Goal: Task Accomplishment & Management: Manage account settings

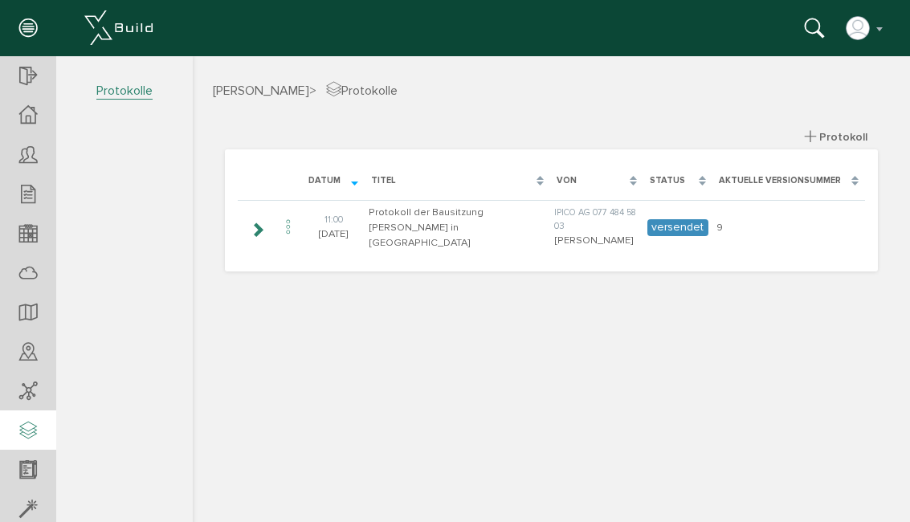
click at [256, 223] on icon at bounding box center [257, 229] width 15 height 13
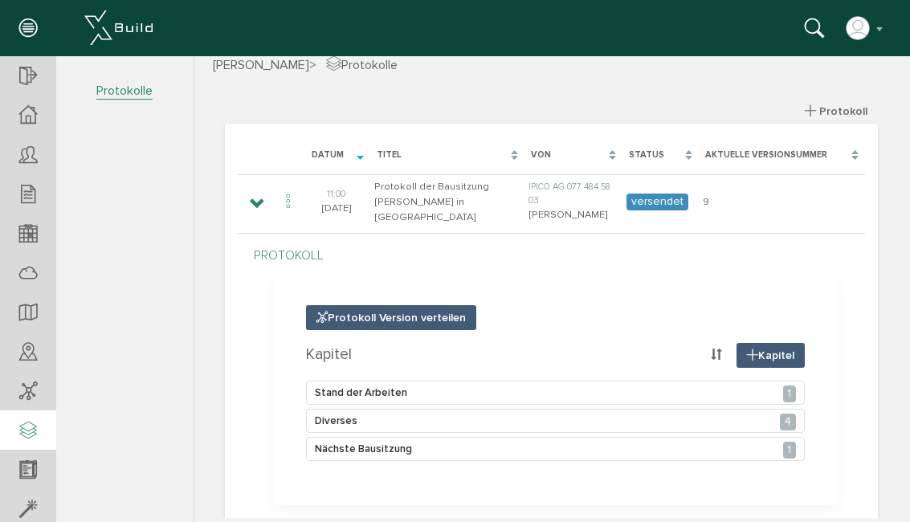
scroll to position [86, 0]
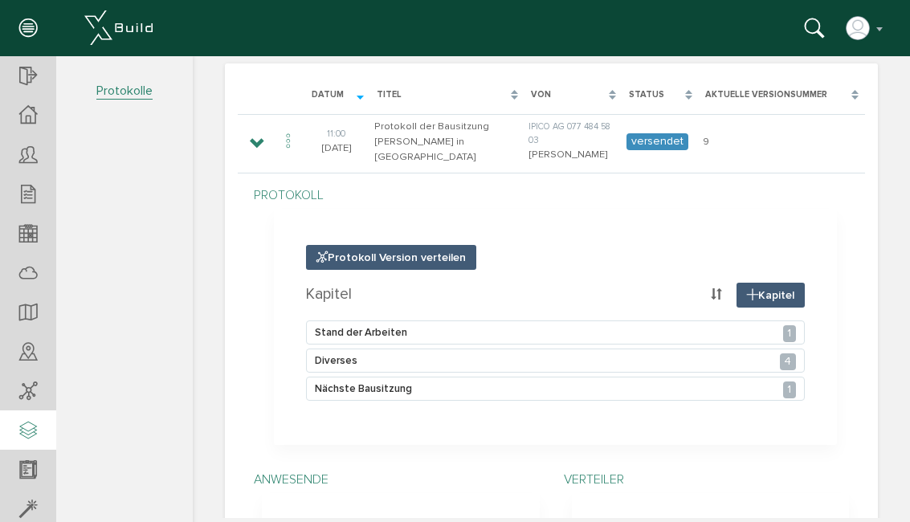
click at [342, 377] on div "Nächste Bausitzung 1" at bounding box center [555, 389] width 499 height 24
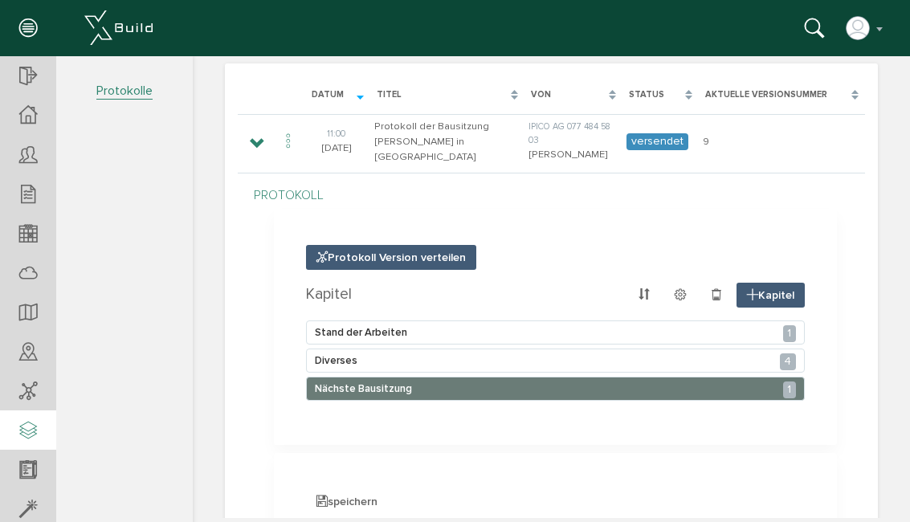
click at [783, 398] on section "Protokoll Version verteilen Kapitel Kapitel Stand der Arbeiten 1 Diverses 4 Näc…" at bounding box center [555, 326] width 563 height 235
click at [787, 383] on div "1" at bounding box center [789, 390] width 13 height 17
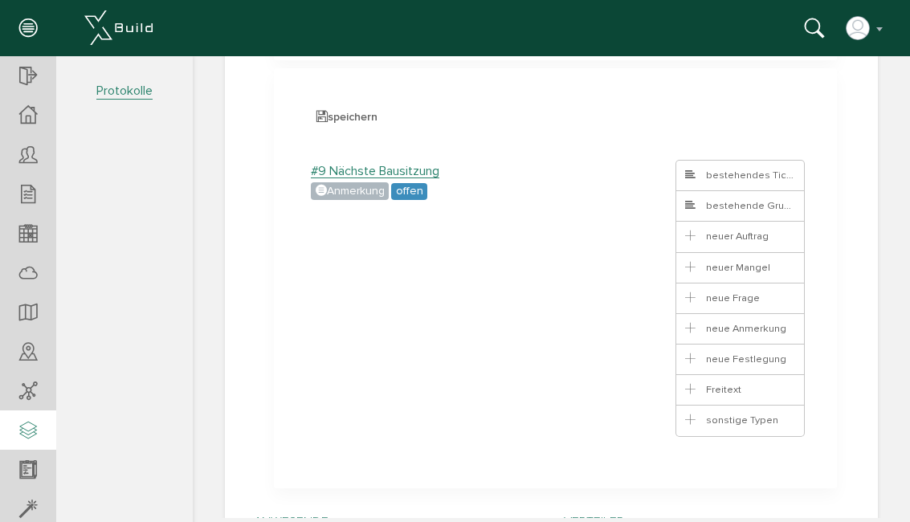
scroll to position [470, 0]
click at [349, 176] on label "#9 Nächste Bausitzung" at bounding box center [375, 172] width 129 height 14
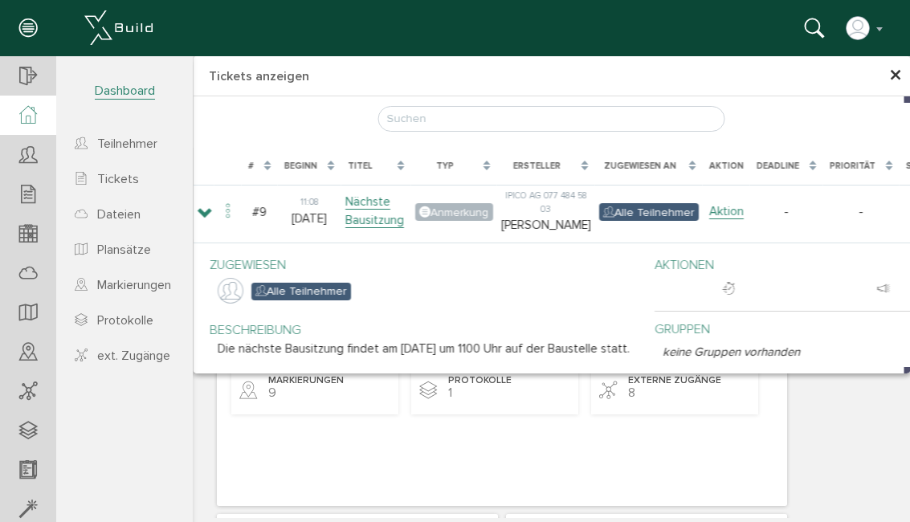
click at [278, 418] on div "× Tickets anzeigen Kein Filter ohne Bauzeitenplan Kein Filter neuer Filter live…" at bounding box center [551, 287] width 717 height 462
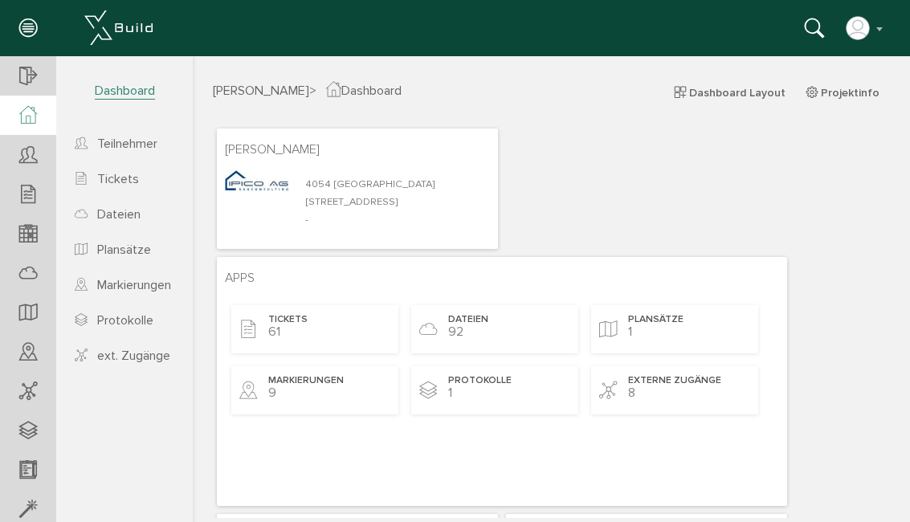
click at [280, 318] on span "Tickets" at bounding box center [287, 320] width 39 height 14
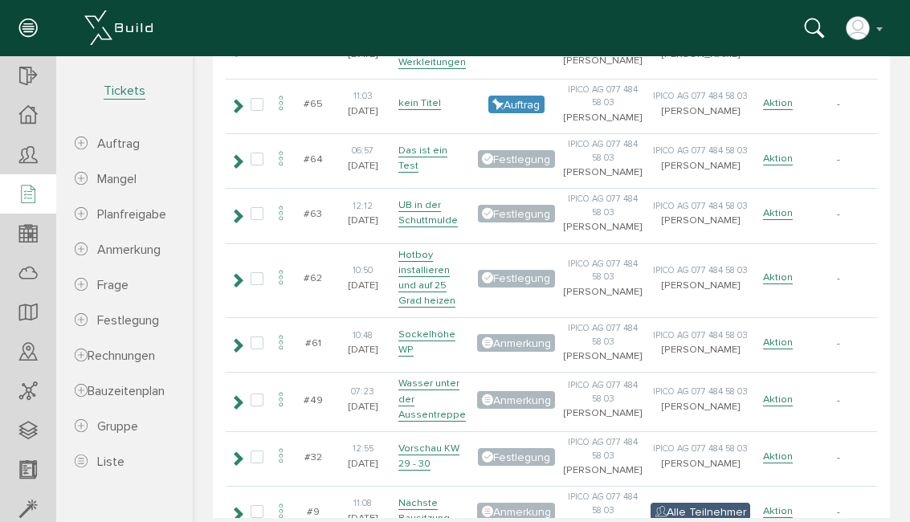
scroll to position [300, 0]
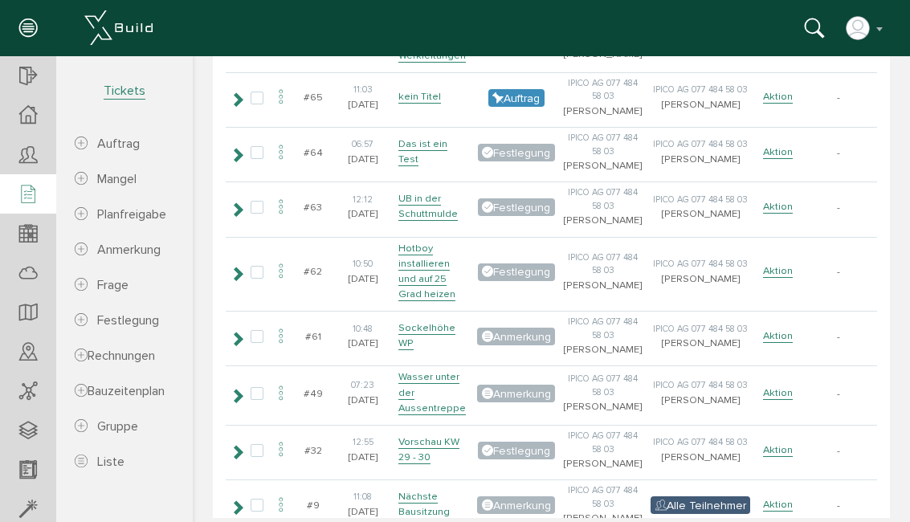
click at [268, 421] on td at bounding box center [280, 392] width 27 height 55
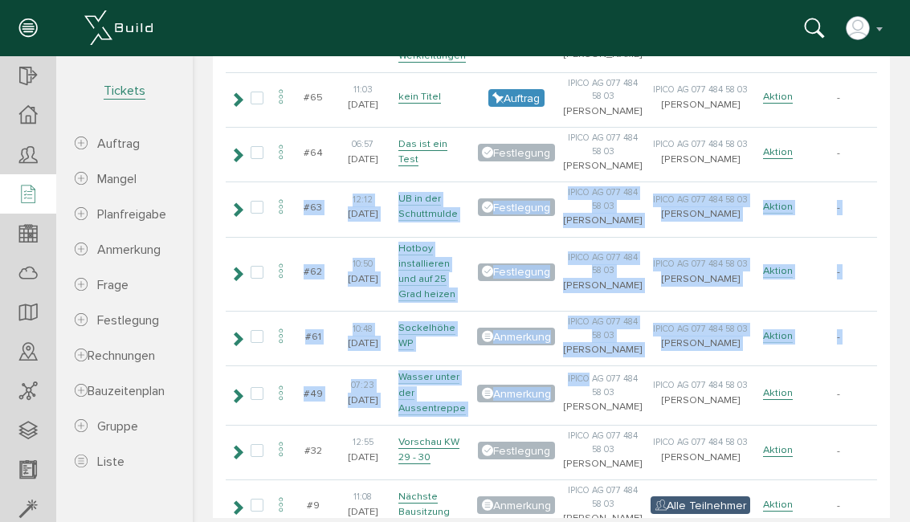
click at [844, 361] on td "-" at bounding box center [838, 336] width 73 height 51
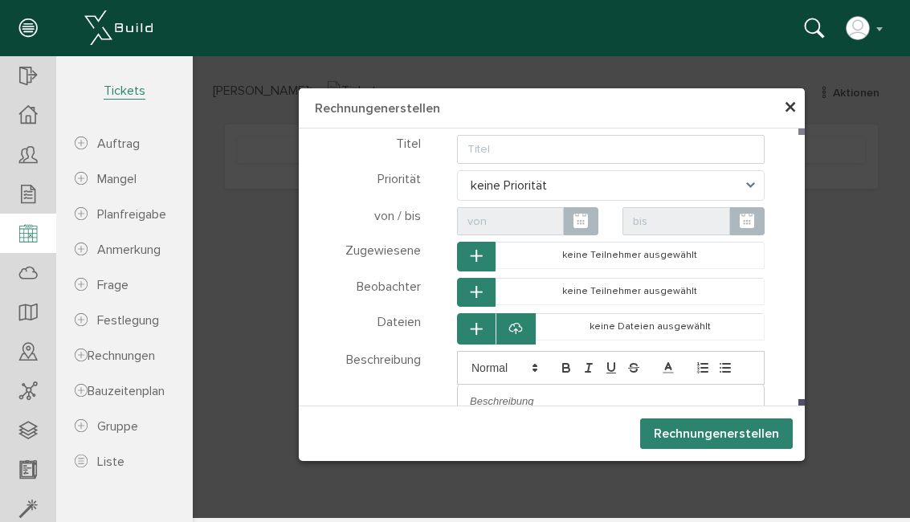
scroll to position [0, 0]
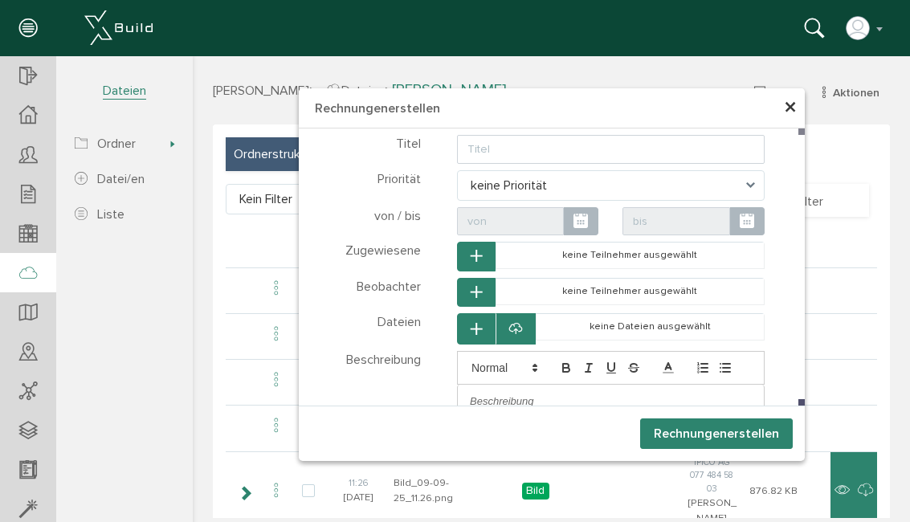
click at [796, 125] on button "×" at bounding box center [790, 108] width 13 height 40
